Goal: Task Accomplishment & Management: Manage account settings

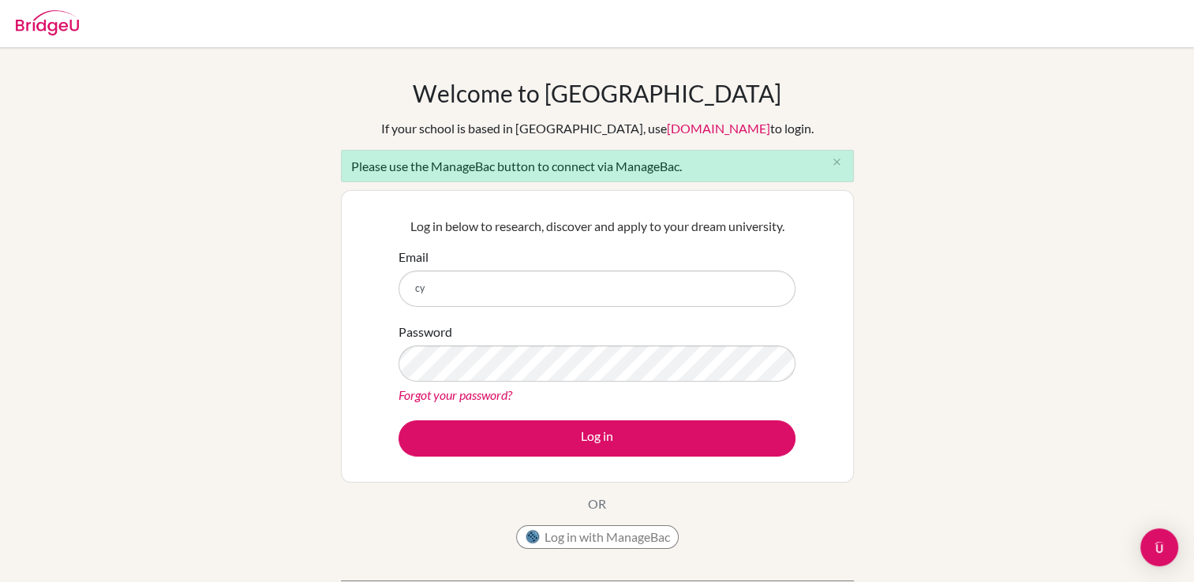
type input "cynthia@eischools.ae"
click at [616, 541] on button "Log in with ManageBac" at bounding box center [597, 537] width 163 height 24
click at [584, 541] on button "Log in with ManageBac" at bounding box center [597, 537] width 163 height 24
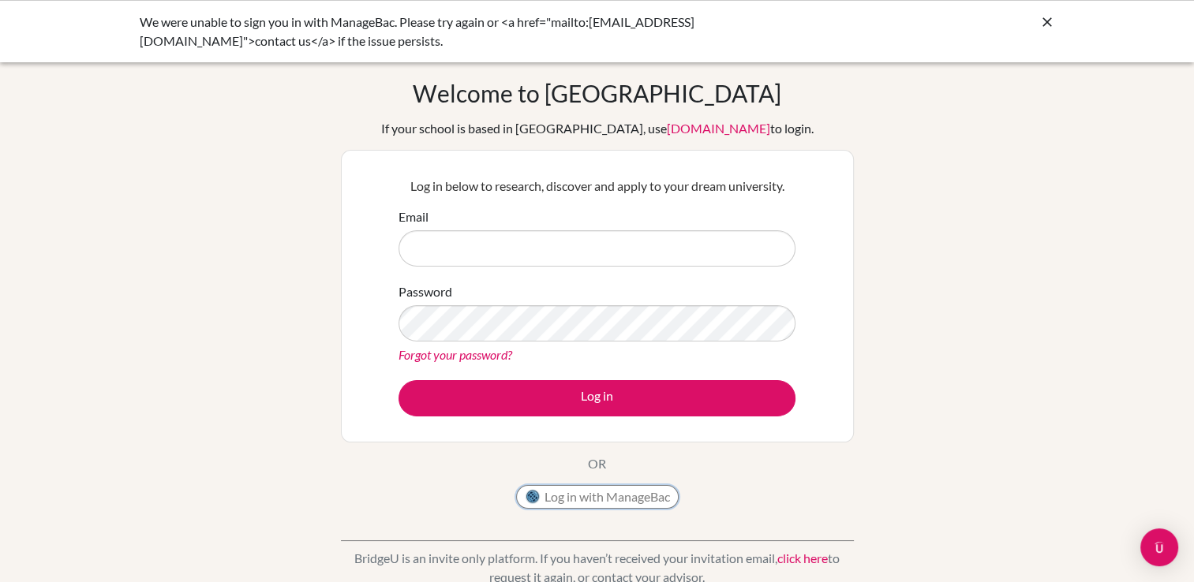
click at [552, 497] on button "Log in with ManageBac" at bounding box center [597, 497] width 163 height 24
click at [1048, 23] on icon at bounding box center [1047, 22] width 16 height 16
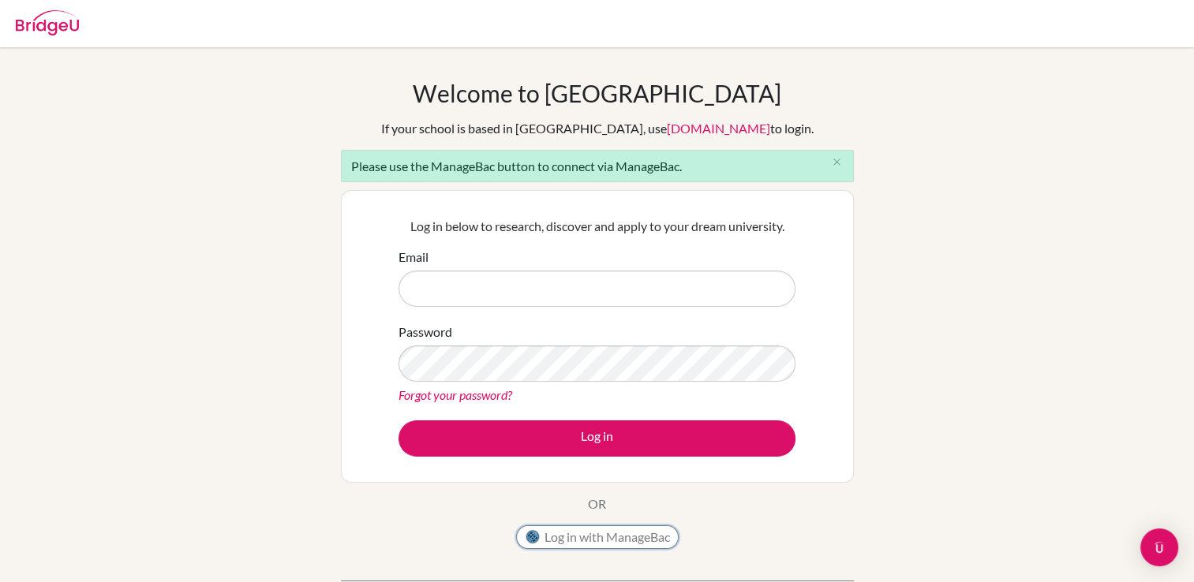
click at [589, 528] on button "Log in with ManageBac" at bounding box center [597, 537] width 163 height 24
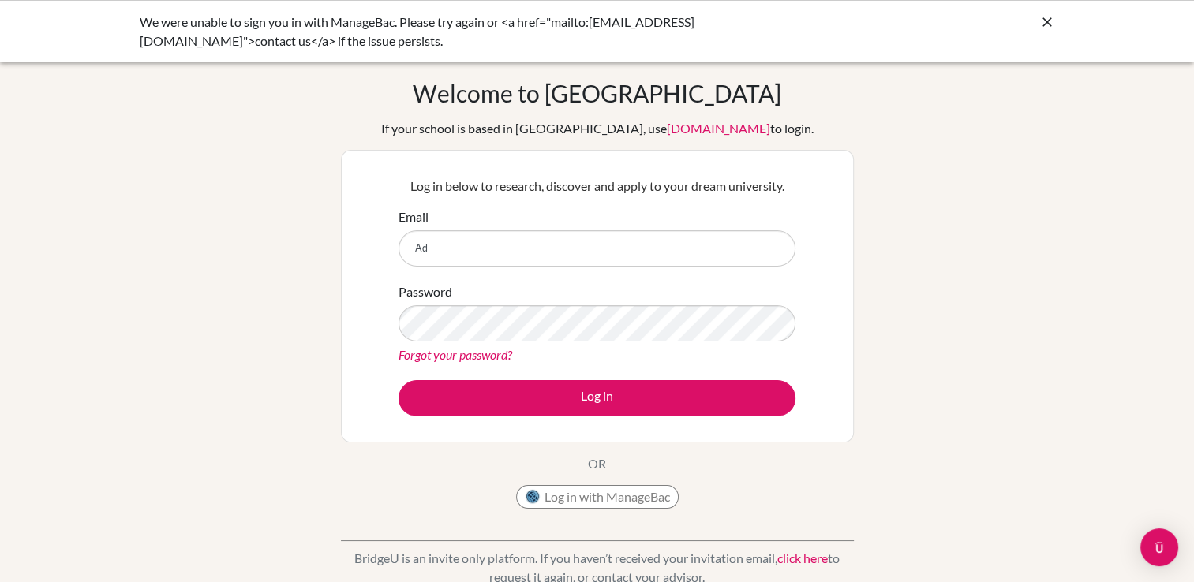
type input "A"
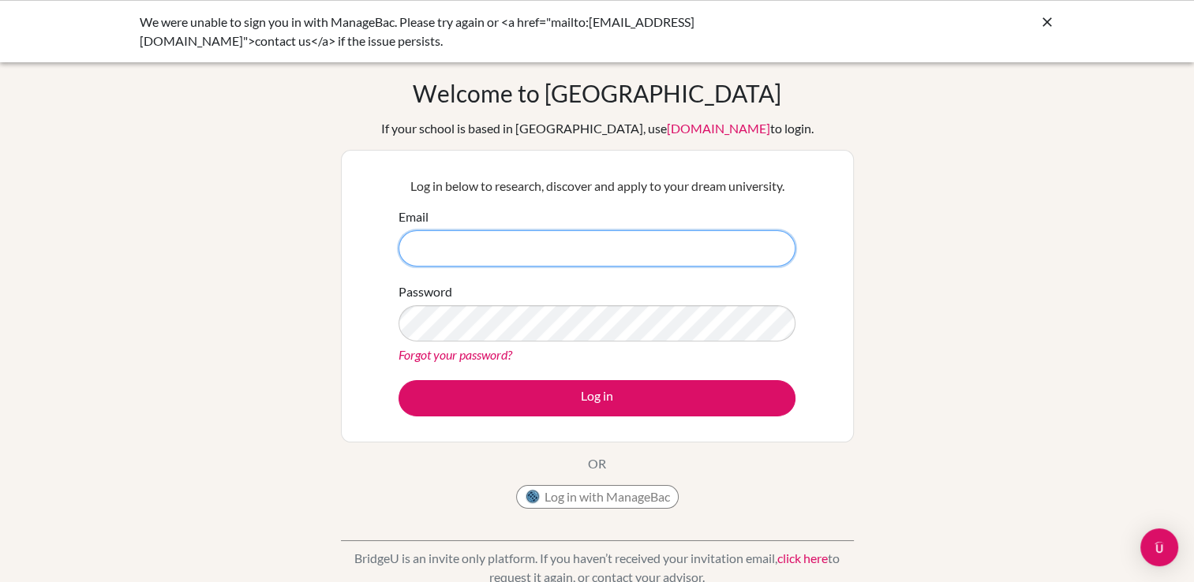
click at [432, 247] on input "Email" at bounding box center [596, 248] width 397 height 36
type input "[PERSON_NAME][EMAIL_ADDRESS][DOMAIN_NAME]"
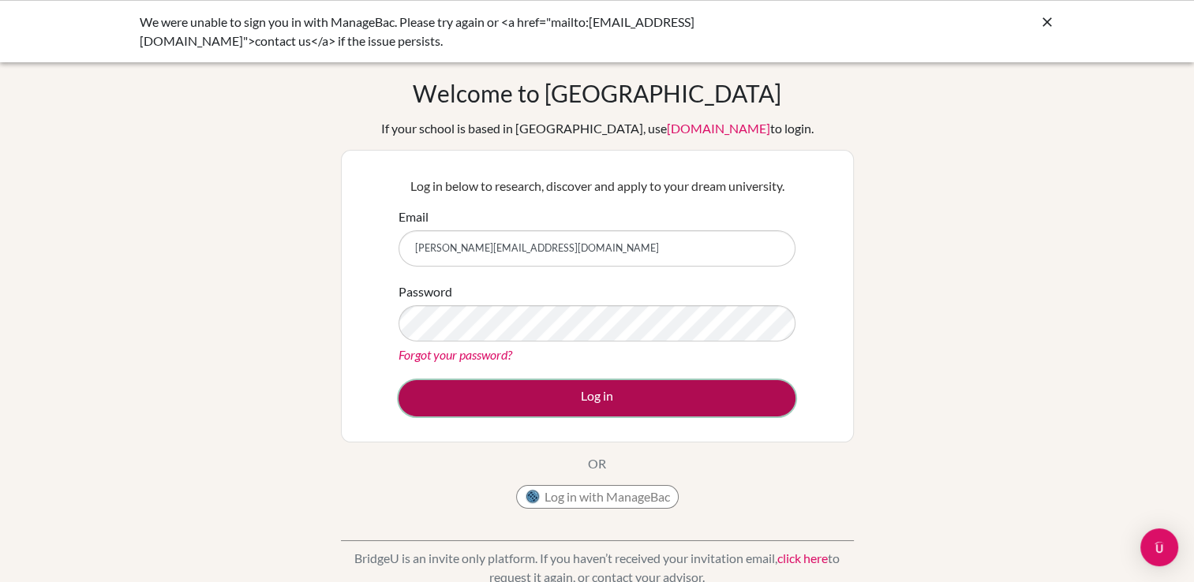
click at [607, 405] on button "Log in" at bounding box center [596, 398] width 397 height 36
